Goal: Navigation & Orientation: Understand site structure

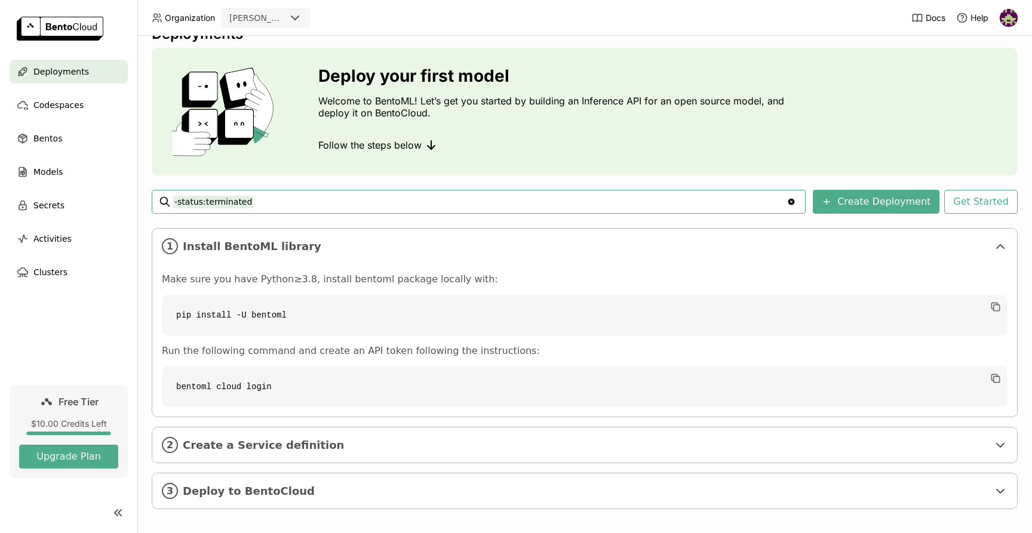
scroll to position [33, 0]
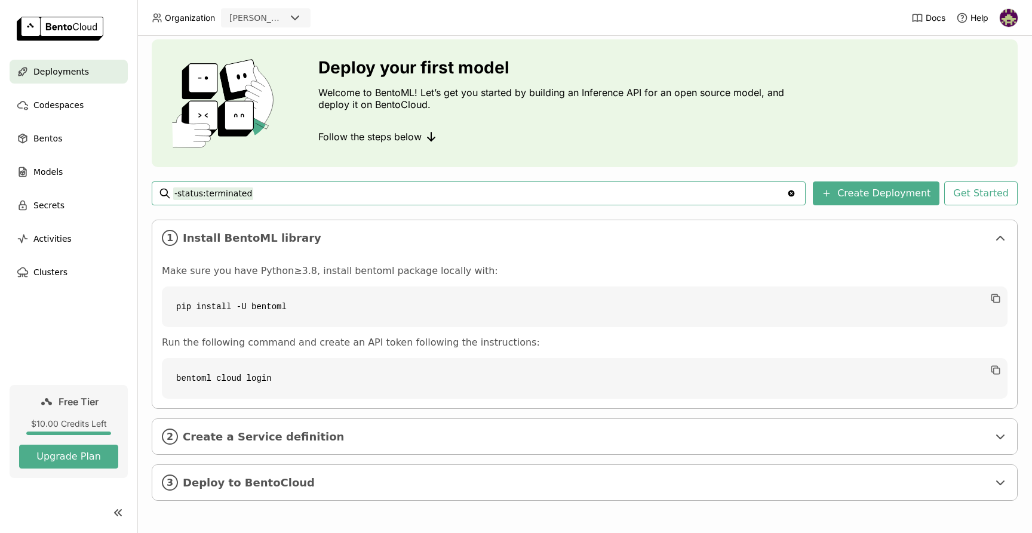
click at [258, 376] on code "bentoml cloud login" at bounding box center [584, 378] width 845 height 41
click at [77, 109] on span "Codespaces" at bounding box center [58, 105] width 50 height 14
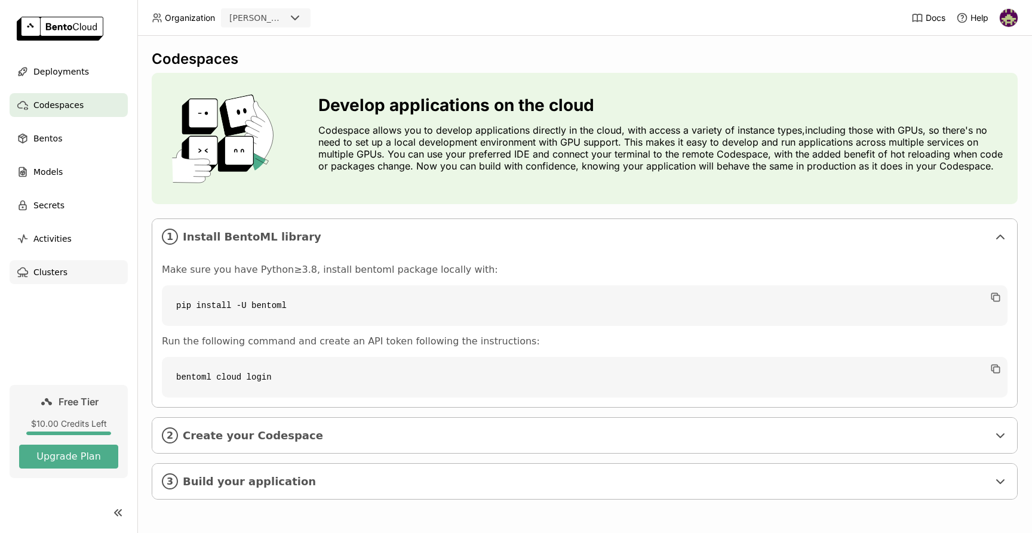
click at [73, 267] on div "Clusters" at bounding box center [69, 272] width 118 height 24
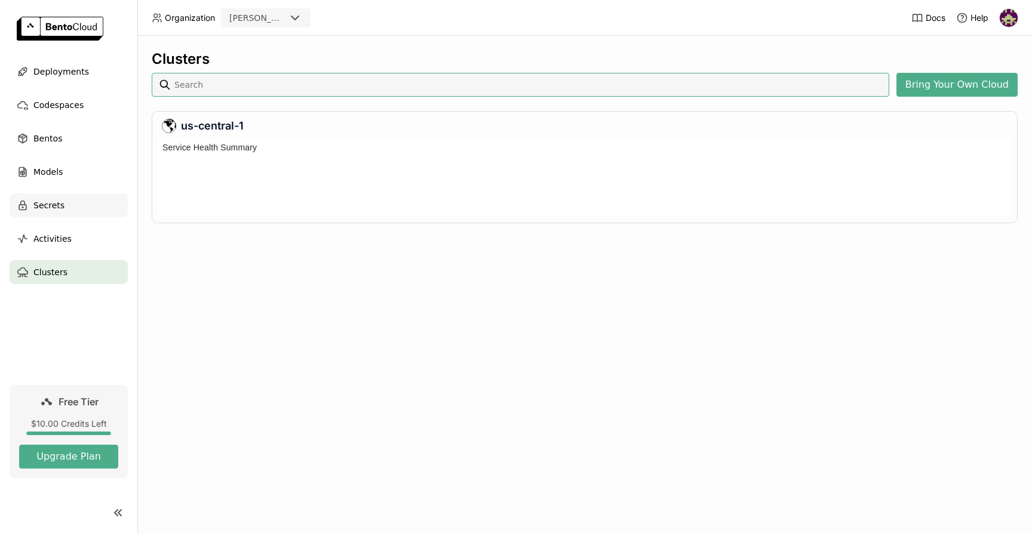
scroll to position [78, 854]
click at [56, 170] on span "Models" at bounding box center [47, 172] width 29 height 14
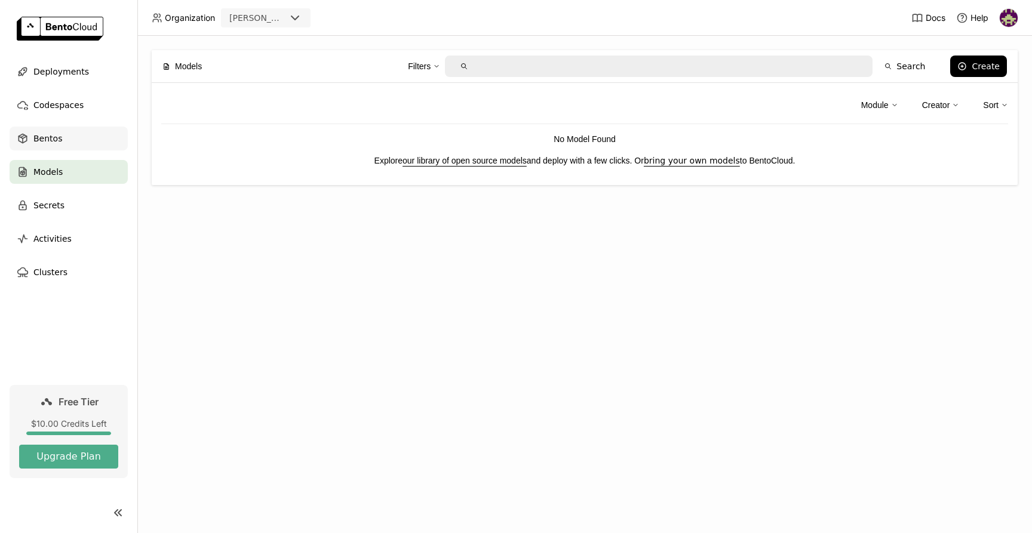
click at [59, 133] on span "Bentos" at bounding box center [47, 138] width 29 height 14
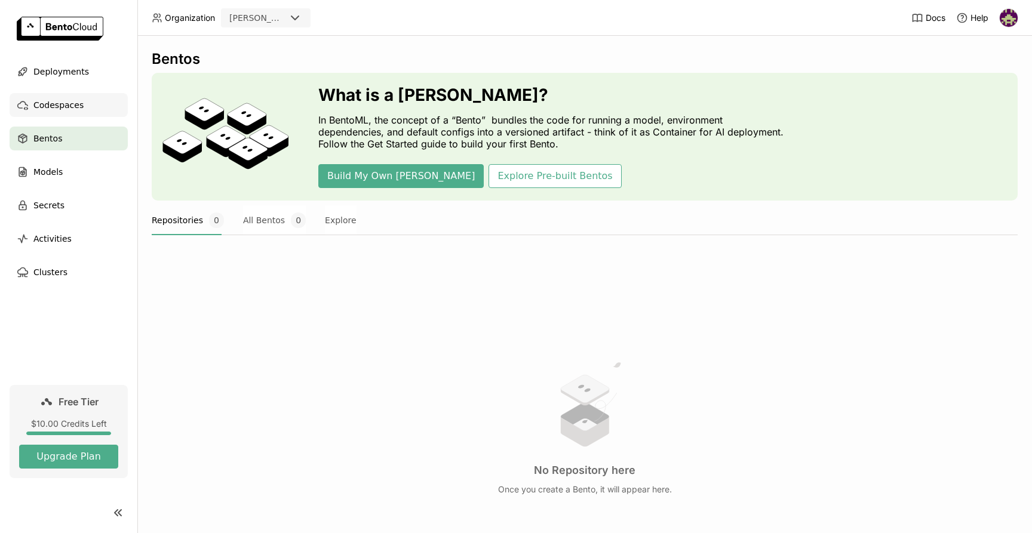
click at [59, 101] on span "Codespaces" at bounding box center [58, 105] width 50 height 14
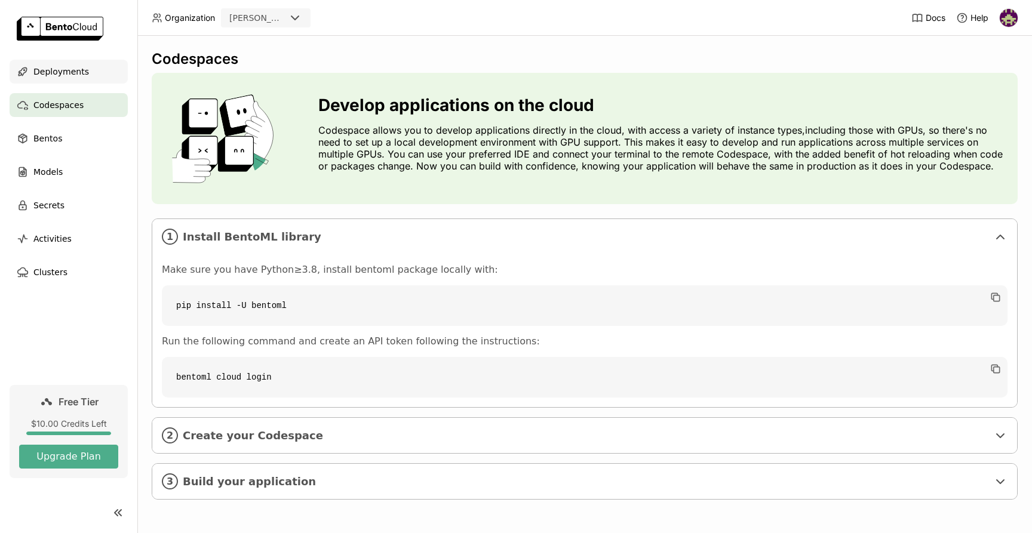
click at [43, 65] on span "Deployments" at bounding box center [61, 71] width 56 height 14
